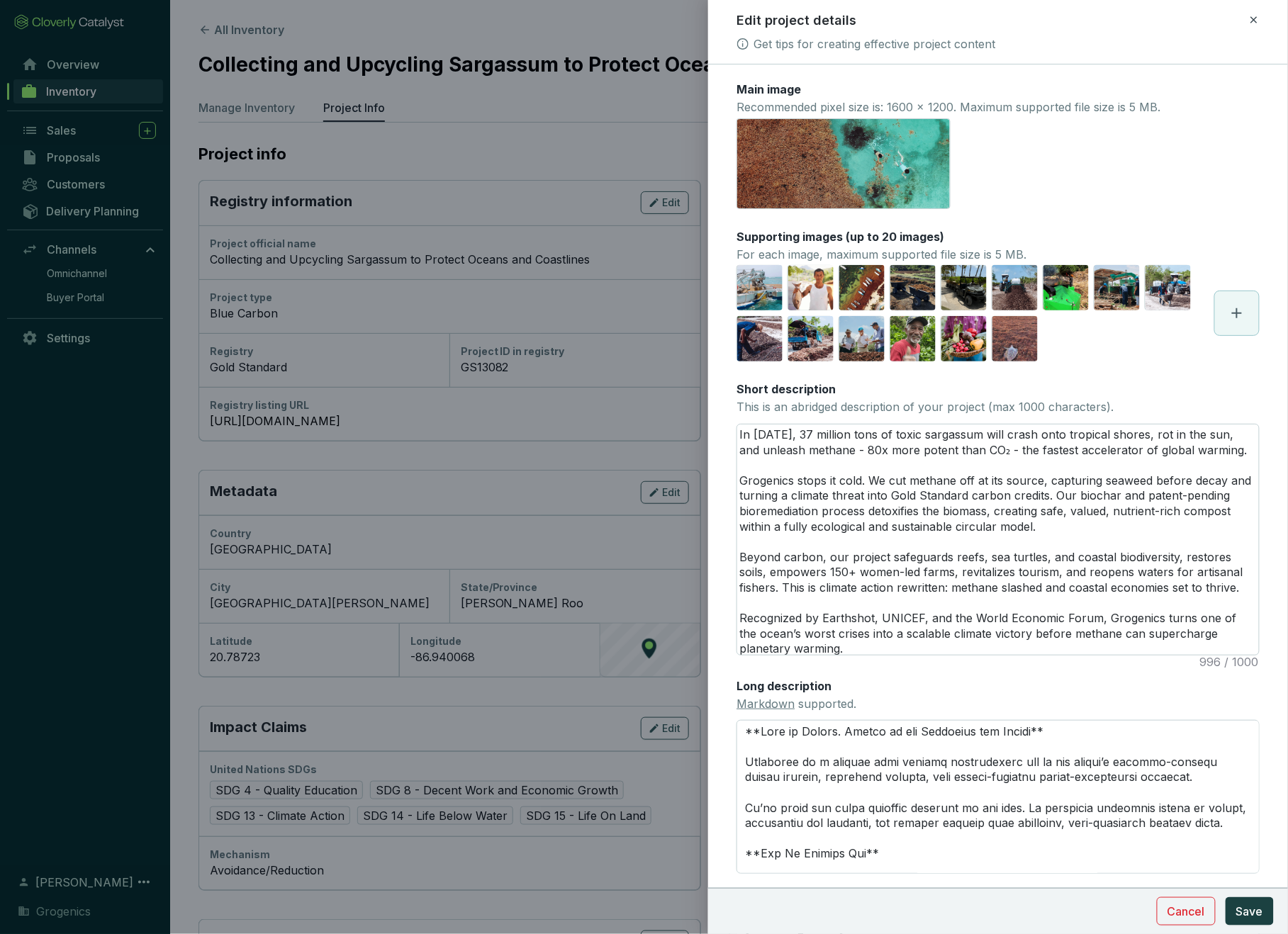
type textarea "In [DATE], 37 million tons of toxic sargassum will crash onto tropical shores, …"
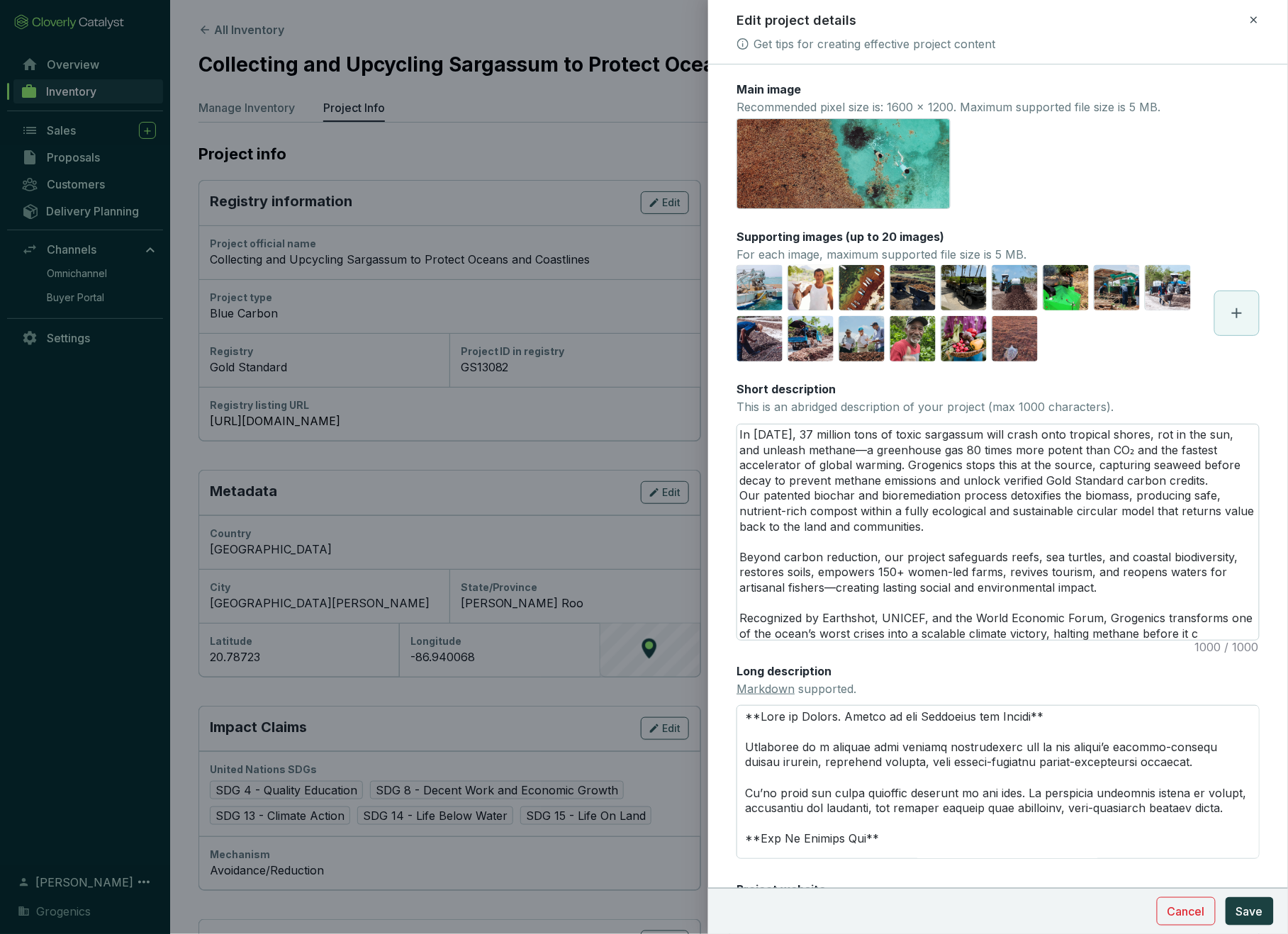
type textarea "In [DATE], 37 million tons of toxic sargassum will crash onto tropical shores, …"
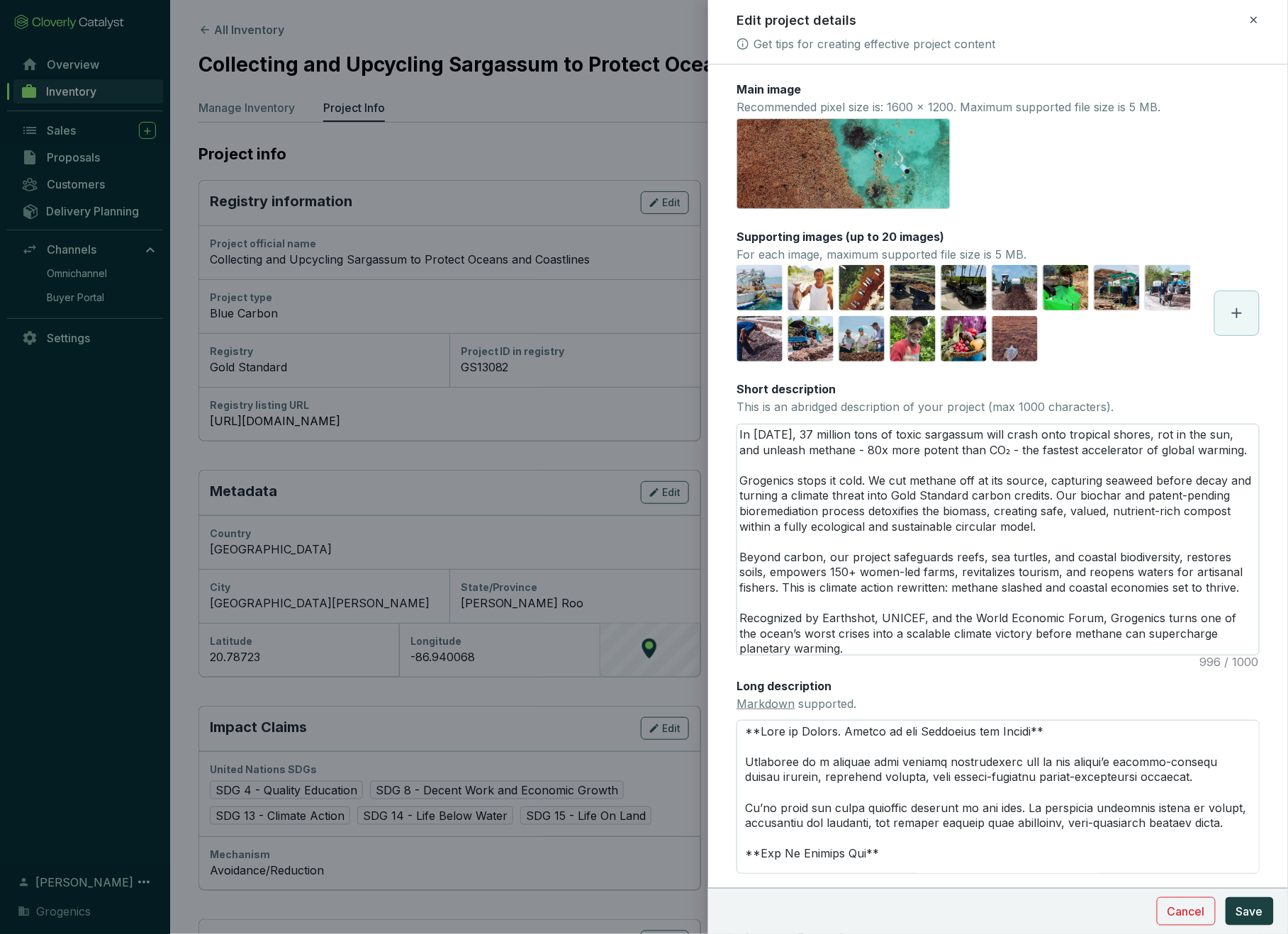
click at [1192, 551] on textarea "In [DATE], 37 million tons of toxic sargassum will crash onto tropical shores, …" at bounding box center [998, 539] width 521 height 230
click at [1182, 554] on textarea "In [DATE], 37 million tons of toxic sargassum will crash onto tropical shores, …" at bounding box center [998, 539] width 521 height 230
drag, startPoint x: 1182, startPoint y: 554, endPoint x: 1260, endPoint y: 557, distance: 78.1
click at [1260, 557] on form "Main image Recommended pixel size is: 1600 x 1200. Maximum supported file size …" at bounding box center [998, 554] width 580 height 945
click at [894, 561] on textarea "In [DATE], 37 million tons of toxic sargassum will crash onto tropical shores, …" at bounding box center [998, 539] width 521 height 230
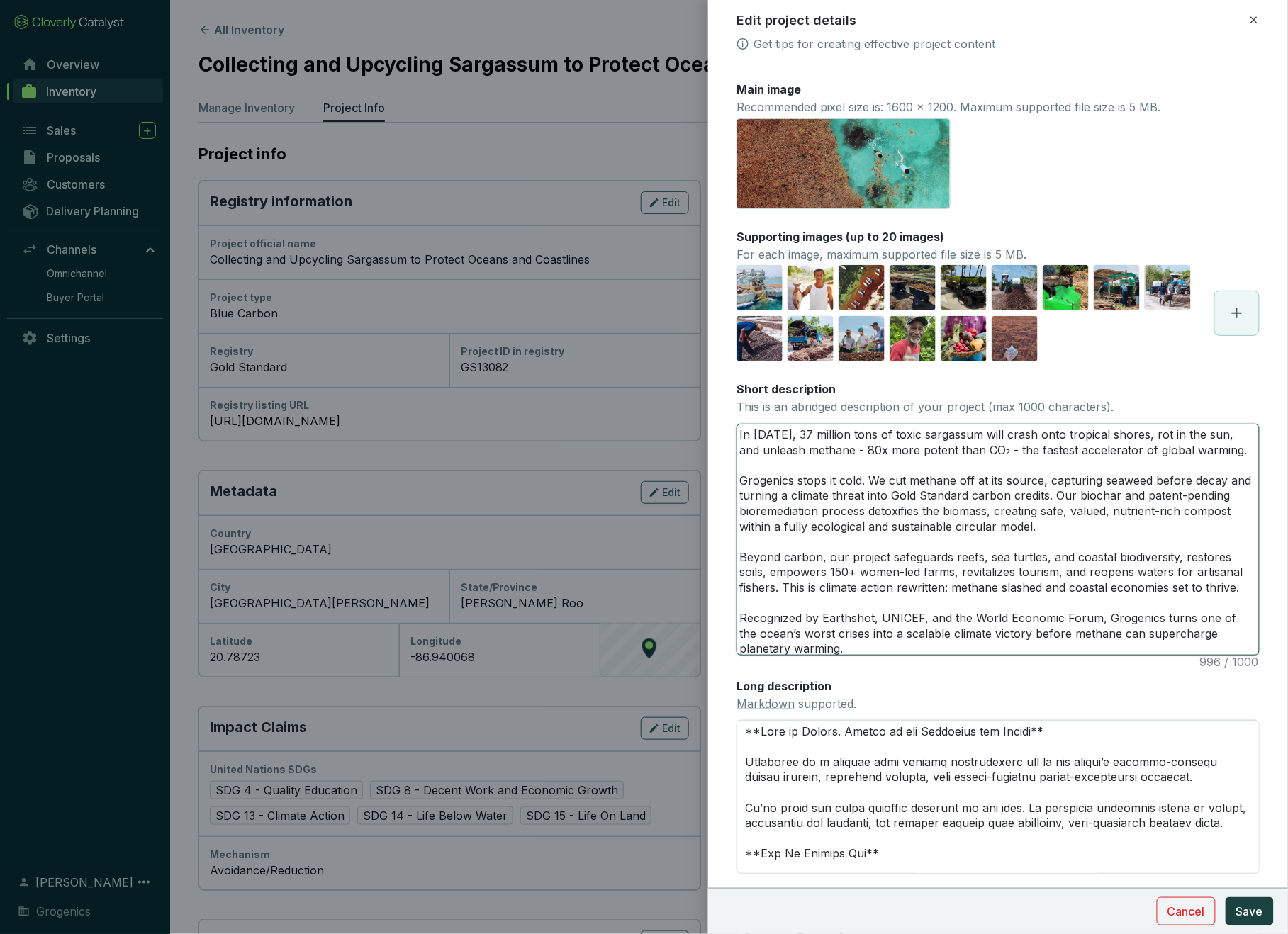
click at [894, 561] on textarea "In [DATE], 37 million tons of toxic sargassum will crash onto tropical shores, …" at bounding box center [998, 539] width 521 height 230
paste textarea ", a greenhouse gas 80 times more potent than CO₂ and the fastest accelerator of…"
type textarea "In [DATE], 37 million tons of toxic sargassum will crash onto tropical shores, …"
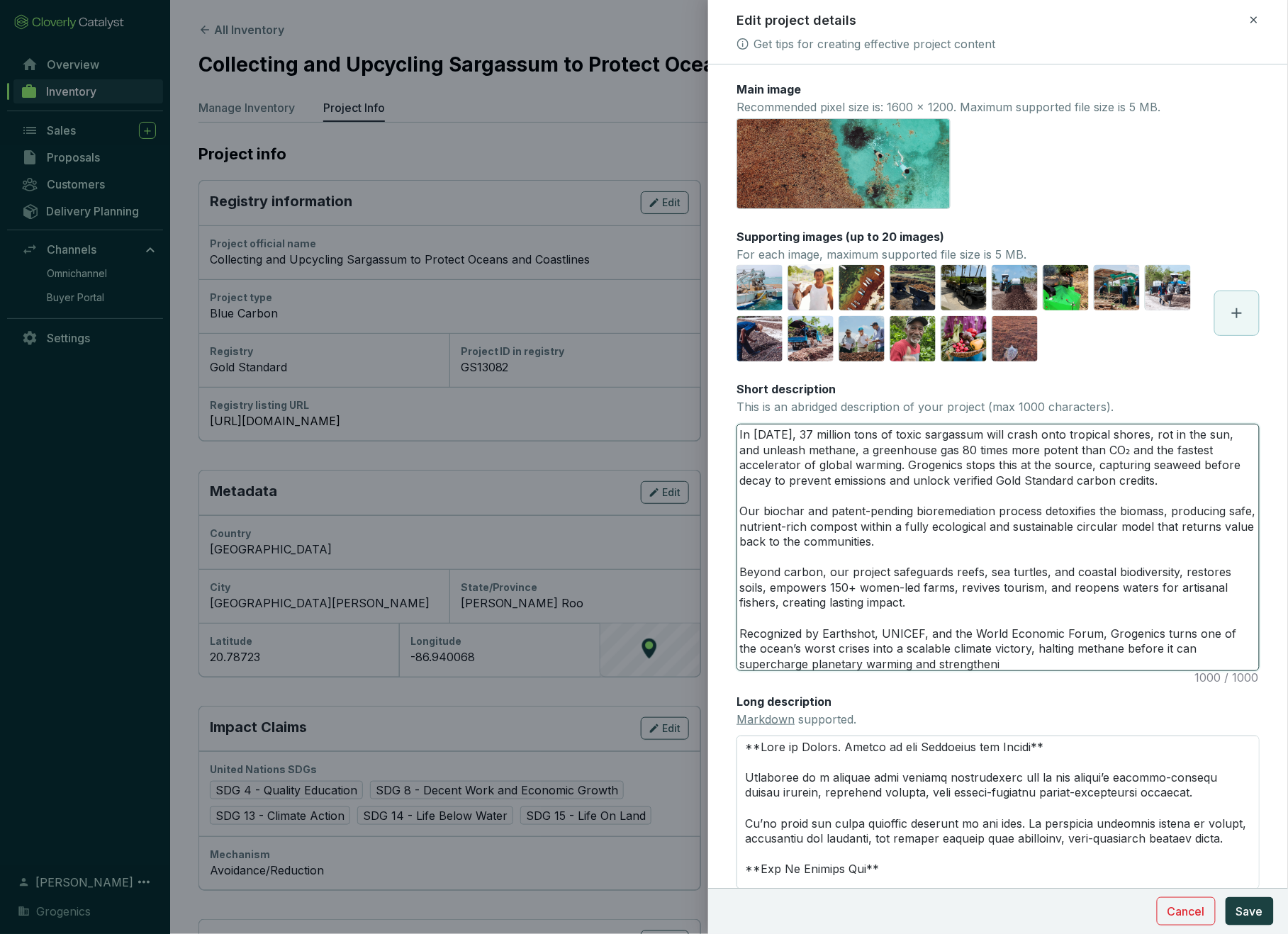
drag, startPoint x: 837, startPoint y: 662, endPoint x: 939, endPoint y: 662, distance: 102.0
click at [939, 662] on textarea "In [DATE], 37 million tons of toxic sargassum will crash onto tropical shores, …" at bounding box center [998, 547] width 521 height 246
type textarea "In [DATE], 37 million tons of toxic sargassum will crash onto tropical shores, …"
click at [740, 629] on textarea "In [DATE], 37 million tons of toxic sargassum will crash onto tropical shores, …" at bounding box center [998, 547] width 521 height 246
drag, startPoint x: 740, startPoint y: 629, endPoint x: 843, endPoint y: 658, distance: 107.0
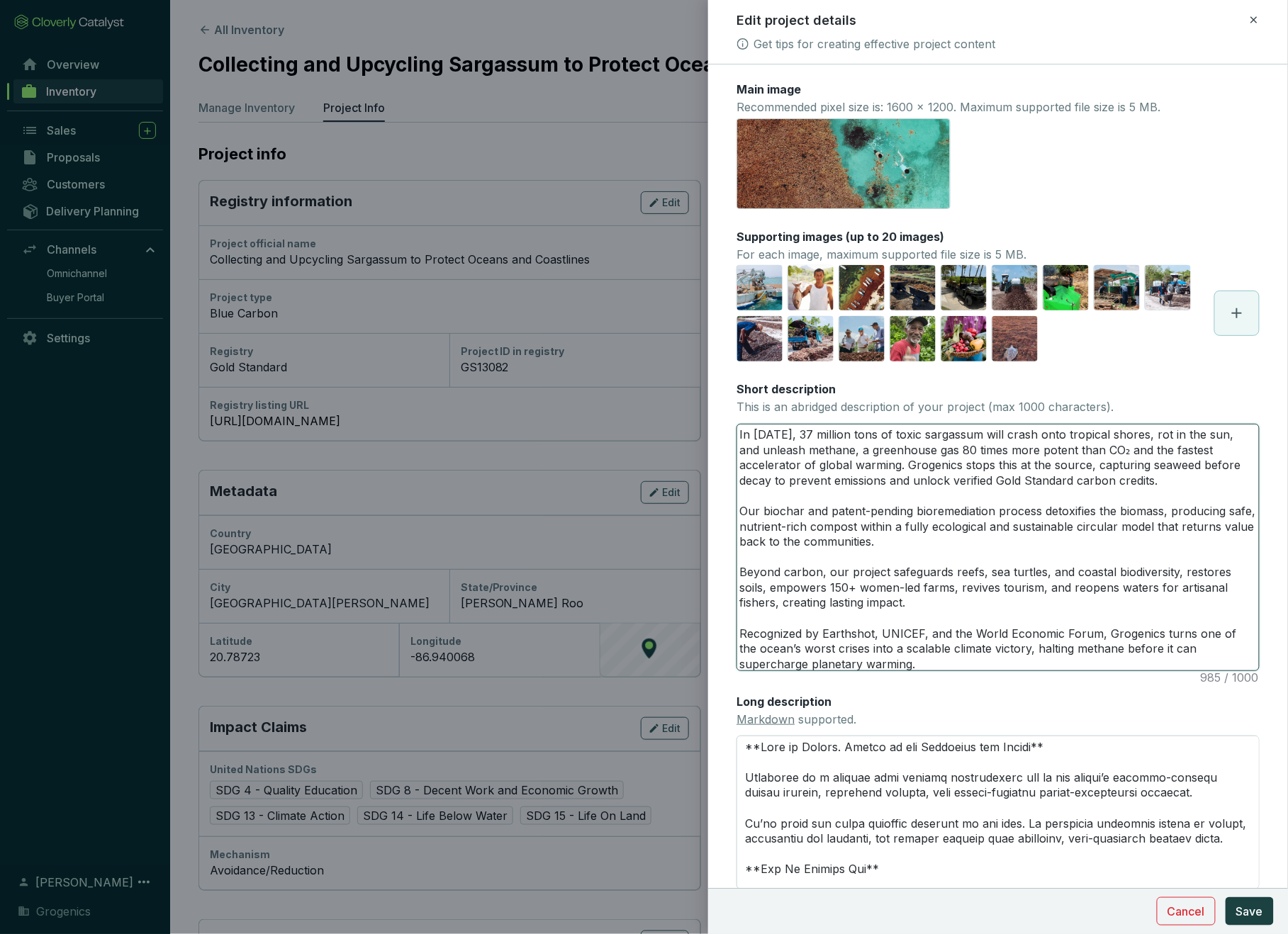
click at [843, 658] on textarea "In [DATE], 37 million tons of toxic sargassum will crash onto tropical shores, …" at bounding box center [998, 547] width 521 height 246
click at [888, 662] on textarea "In [DATE], 37 million tons of toxic sargassum will crash onto tropical shores, …" at bounding box center [998, 547] width 521 height 246
